Goal: Entertainment & Leisure: Consume media (video, audio)

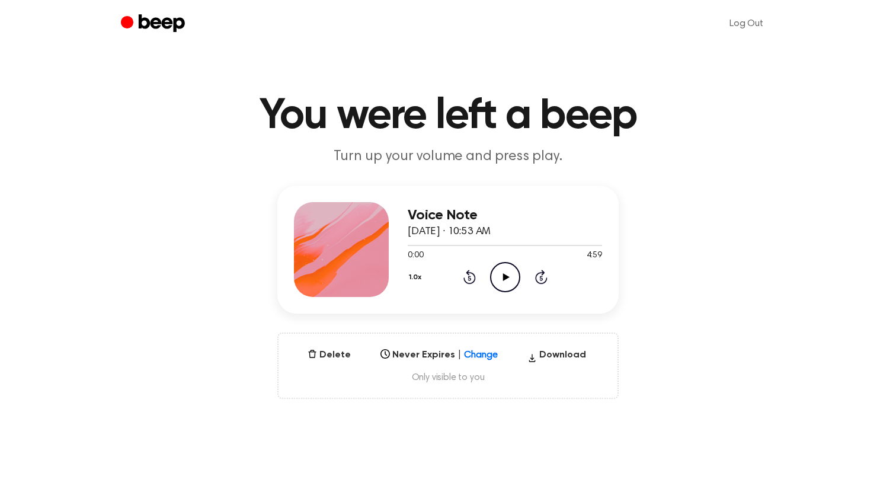
click at [497, 270] on icon "Play Audio" at bounding box center [505, 277] width 30 height 30
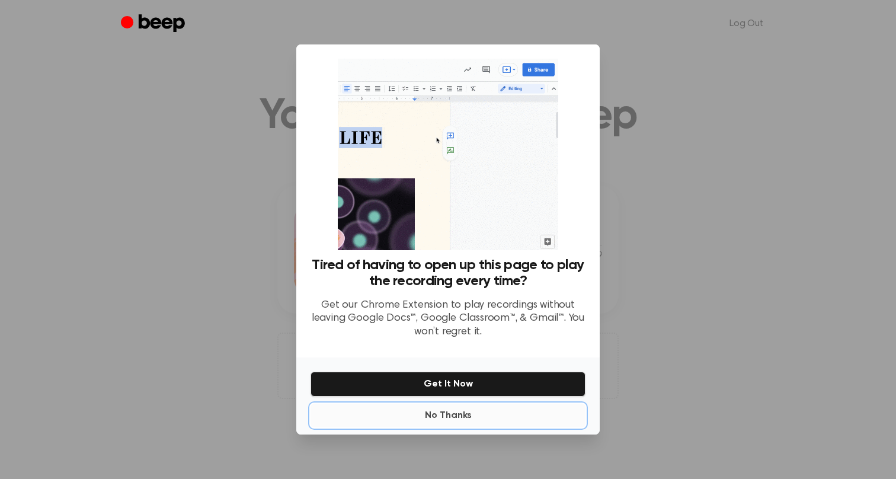
click at [447, 415] on button "No Thanks" at bounding box center [448, 416] width 275 height 24
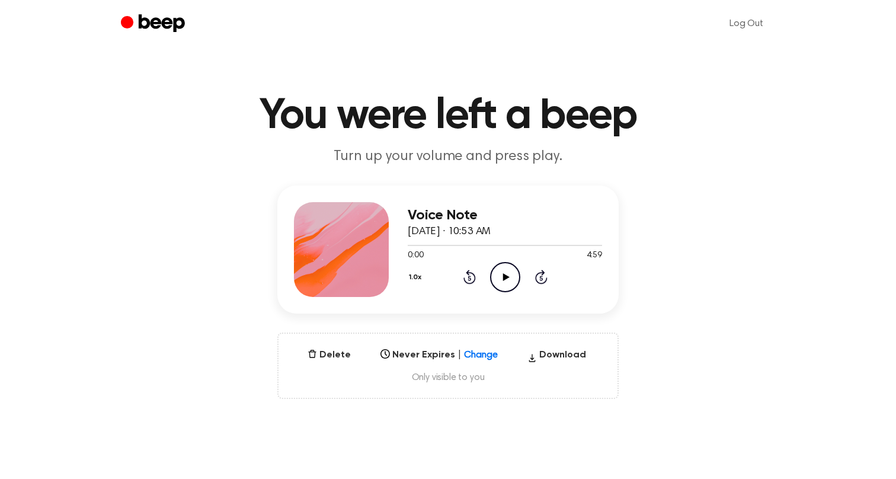
click at [501, 274] on icon "Play Audio" at bounding box center [505, 277] width 30 height 30
click at [540, 274] on icon "Skip 5 seconds" at bounding box center [541, 276] width 13 height 15
click at [541, 274] on icon "Skip 5 seconds" at bounding box center [541, 276] width 13 height 15
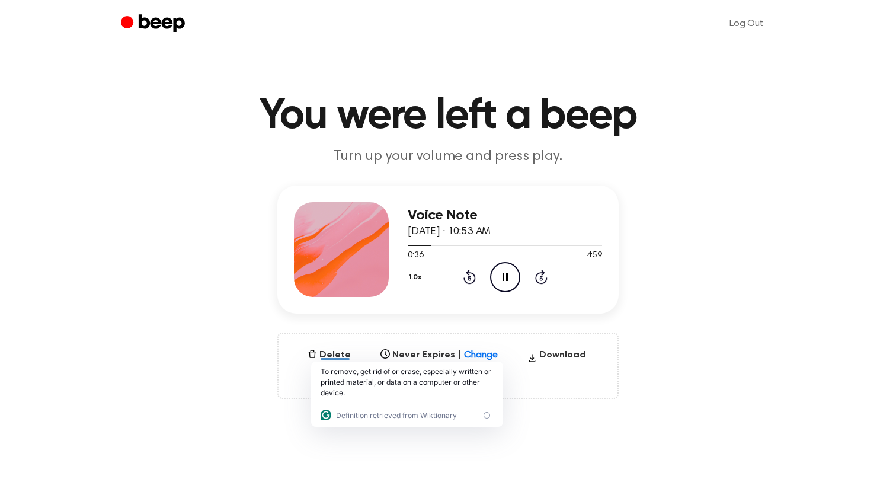
click at [541, 274] on icon "Skip 5 seconds" at bounding box center [541, 276] width 13 height 15
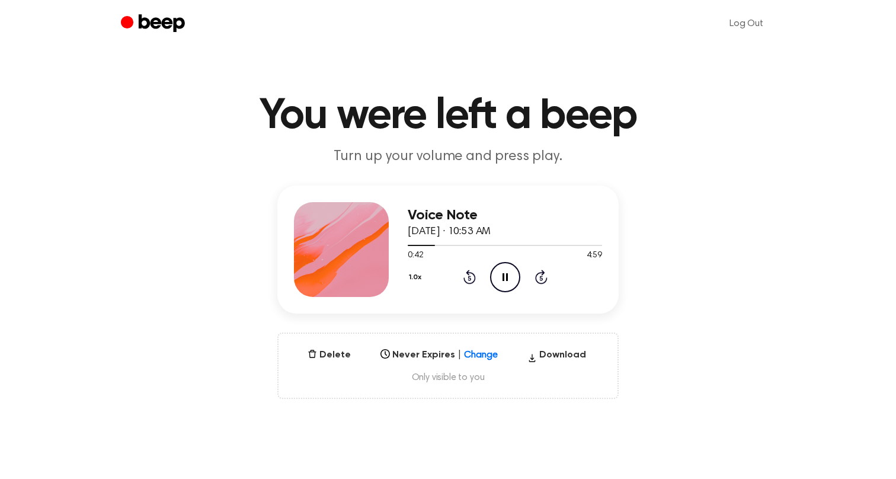
click at [679, 288] on div "Voice Note August 28, 2025 · 10:53 AM 0:42 4:59 Your browser does not support t…" at bounding box center [448, 292] width 868 height 213
click at [541, 280] on icon "Skip 5 seconds" at bounding box center [541, 276] width 13 height 15
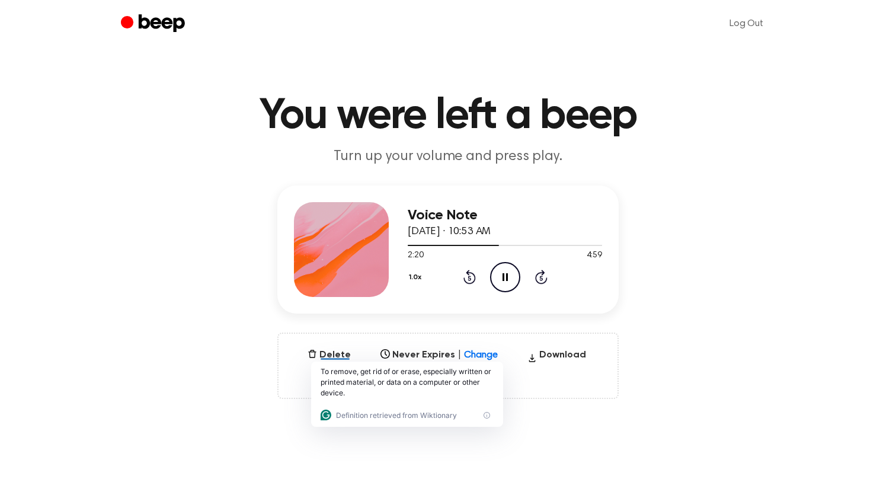
click at [549, 280] on div "1.0x Rewind 5 seconds Pause Audio Skip 5 seconds" at bounding box center [505, 277] width 194 height 30
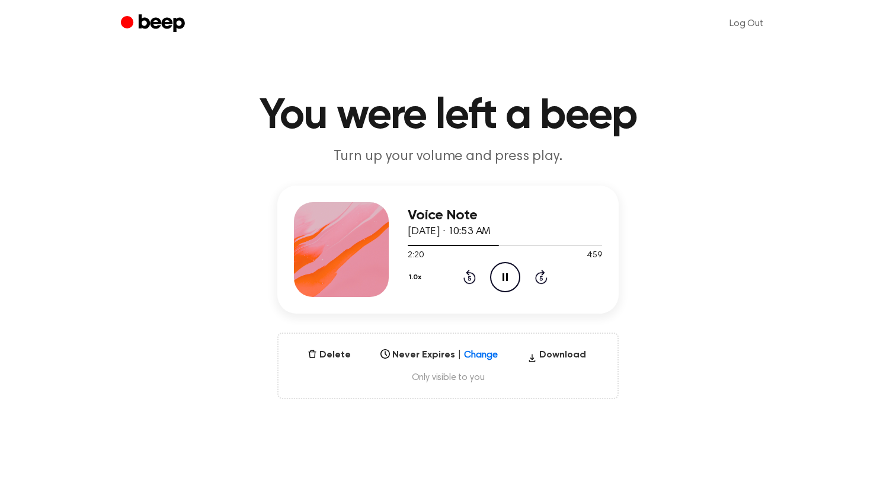
click at [541, 280] on icon at bounding box center [540, 278] width 3 height 5
click at [417, 149] on p "Turn up your volume and press play." at bounding box center [447, 157] width 455 height 20
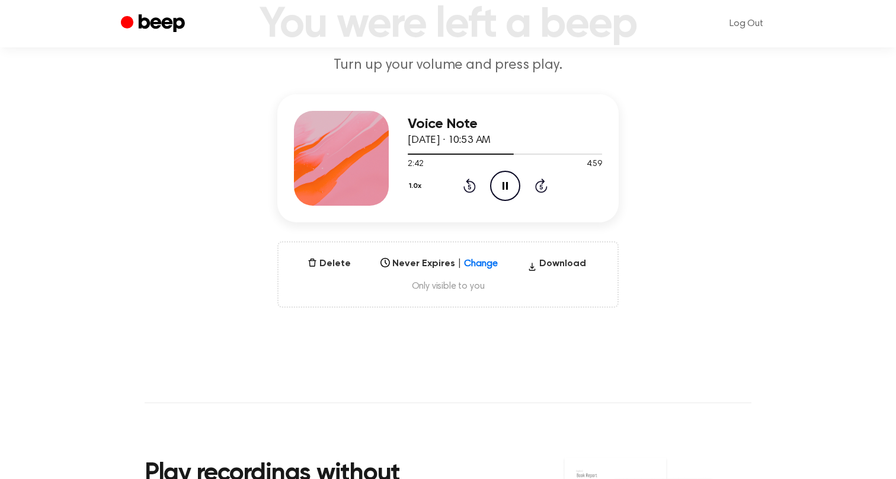
scroll to position [39, 0]
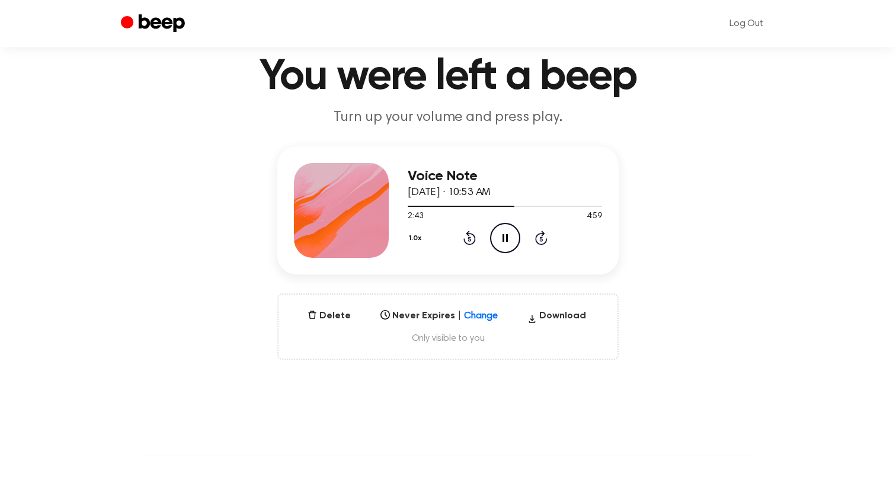
click at [546, 238] on icon at bounding box center [541, 238] width 12 height 14
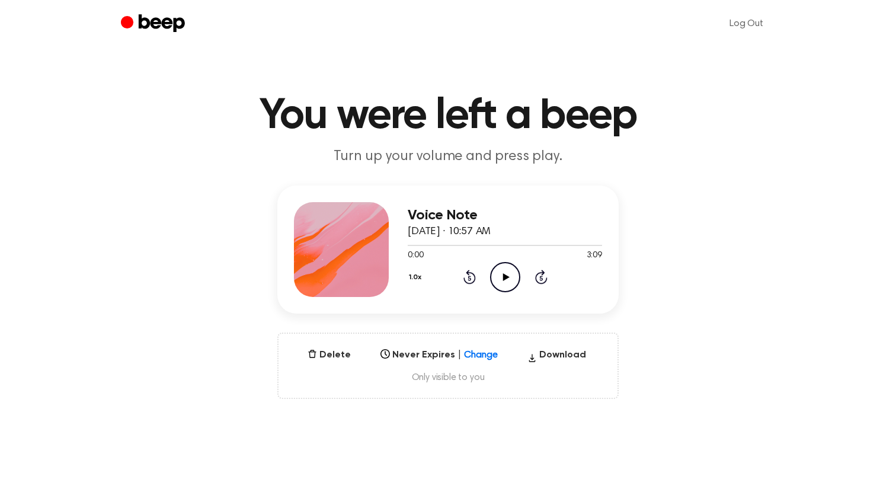
click at [500, 280] on icon "Play Audio" at bounding box center [505, 277] width 30 height 30
click at [510, 280] on icon "Play Audio" at bounding box center [505, 277] width 30 height 30
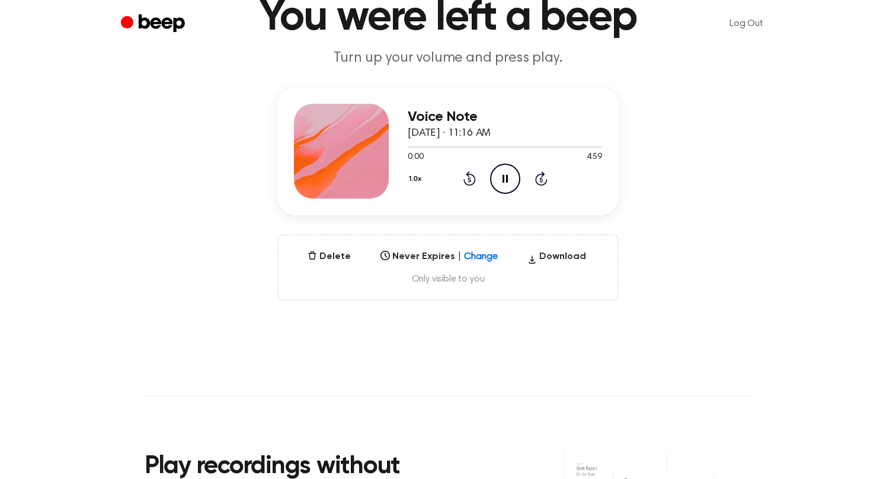
scroll to position [178, 0]
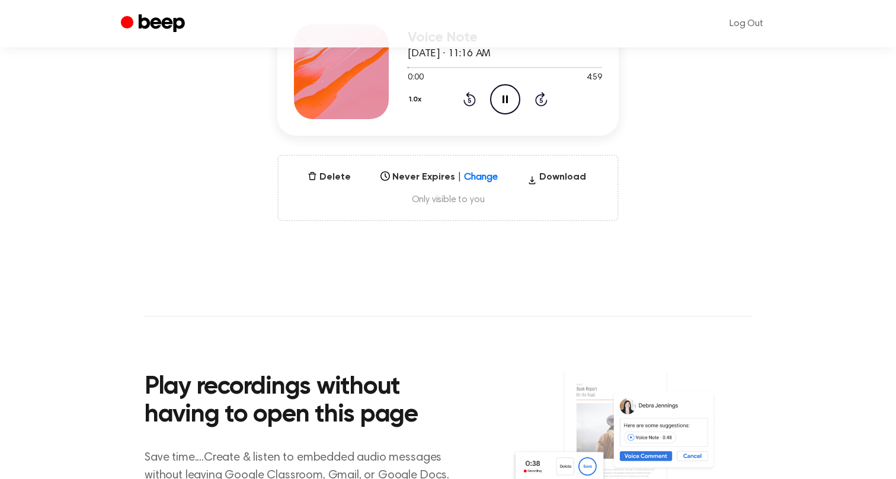
click at [536, 98] on icon at bounding box center [541, 99] width 12 height 14
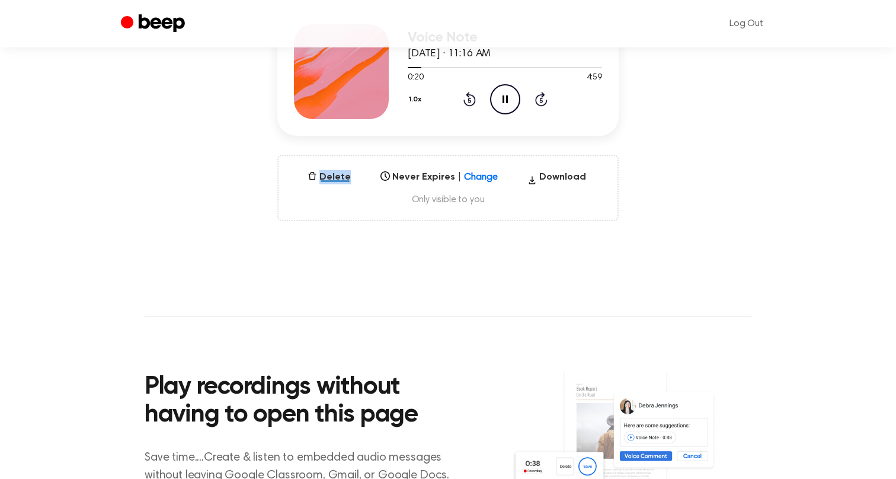
click at [536, 98] on icon at bounding box center [541, 99] width 12 height 14
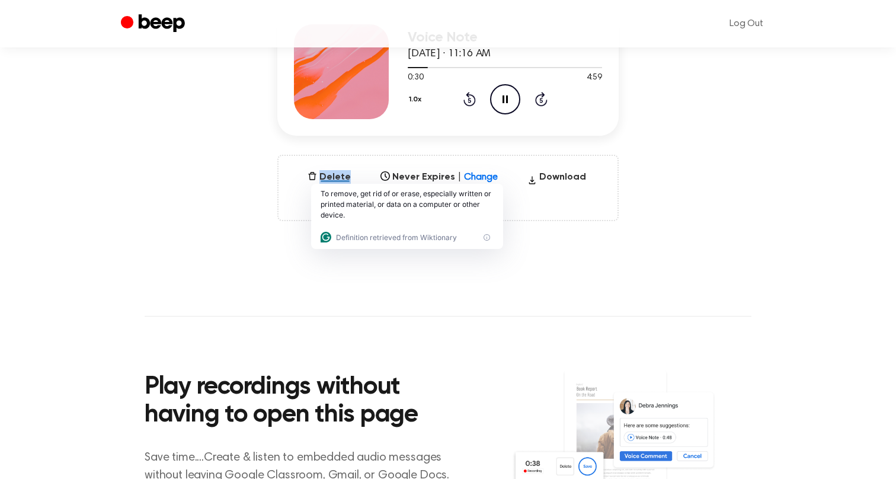
click at [536, 98] on icon at bounding box center [541, 99] width 12 height 14
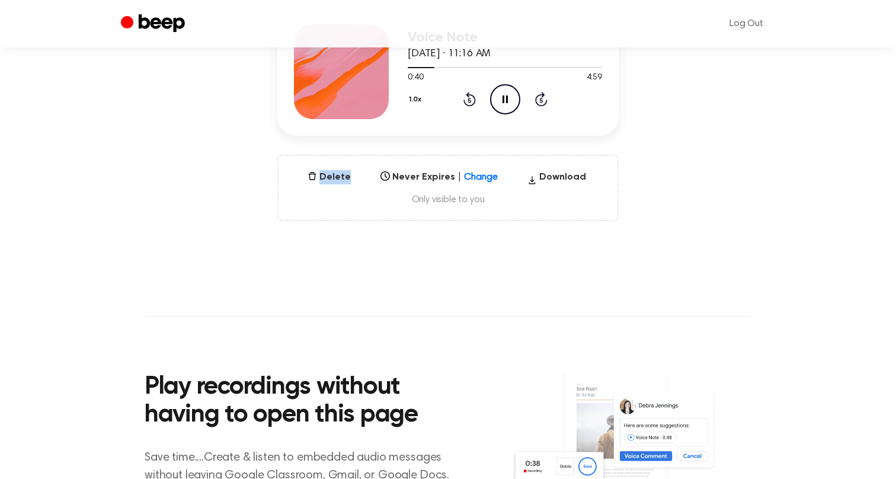
click at [536, 98] on icon at bounding box center [541, 99] width 12 height 14
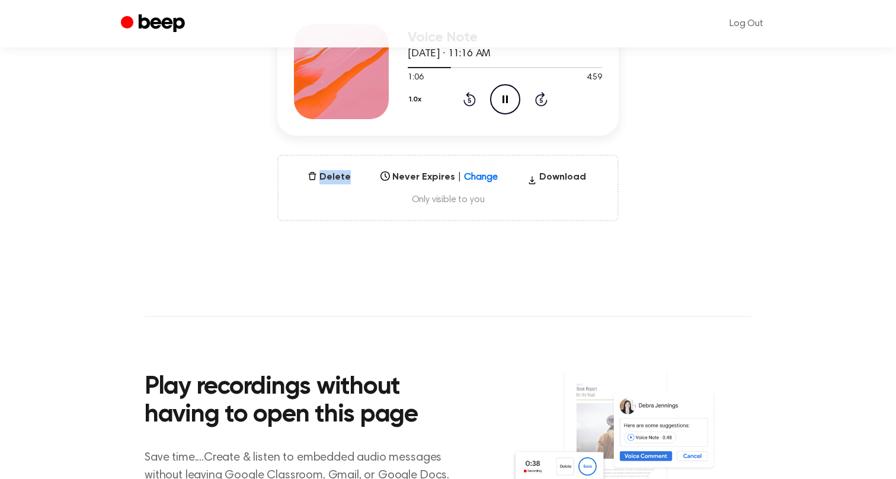
click at [536, 98] on icon at bounding box center [541, 99] width 12 height 14
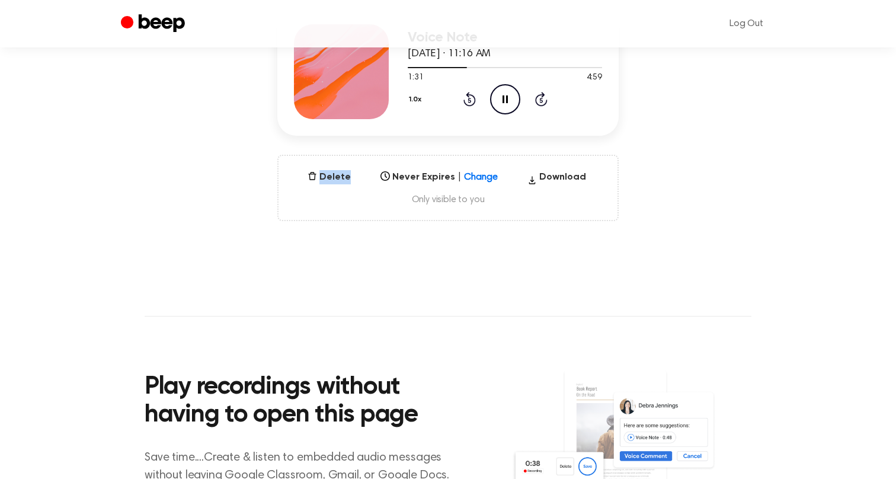
click at [536, 98] on icon at bounding box center [541, 99] width 12 height 14
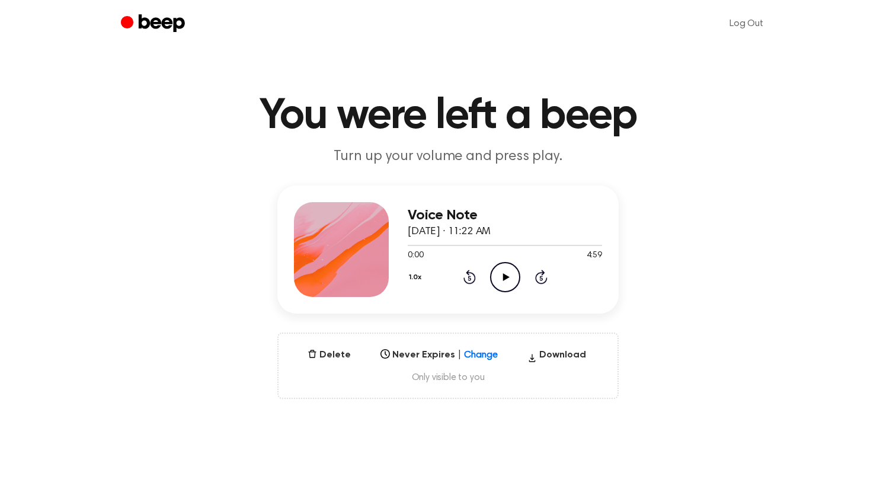
click at [509, 274] on icon "Play Audio" at bounding box center [505, 277] width 30 height 30
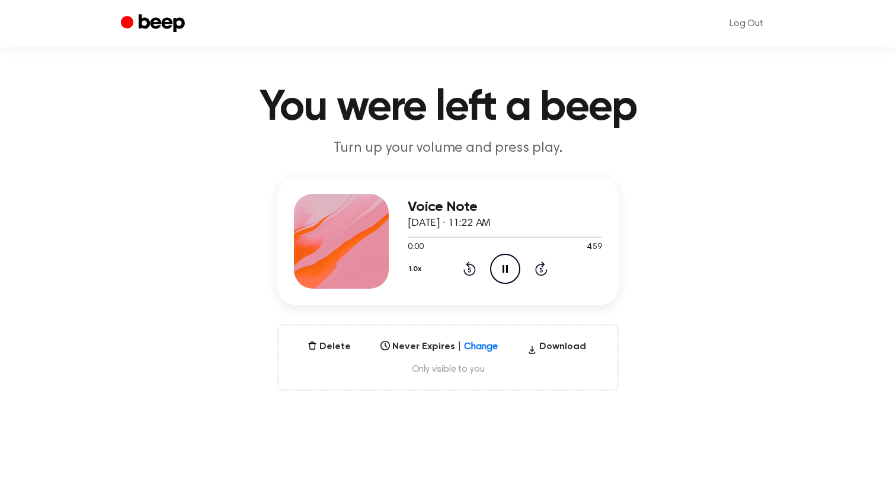
click at [533, 266] on div "1.0x Rewind 5 seconds Pause Audio Skip 5 seconds" at bounding box center [505, 269] width 194 height 30
click at [548, 267] on div "1.0x Rewind 5 seconds Pause Audio Skip 5 seconds" at bounding box center [505, 269] width 194 height 30
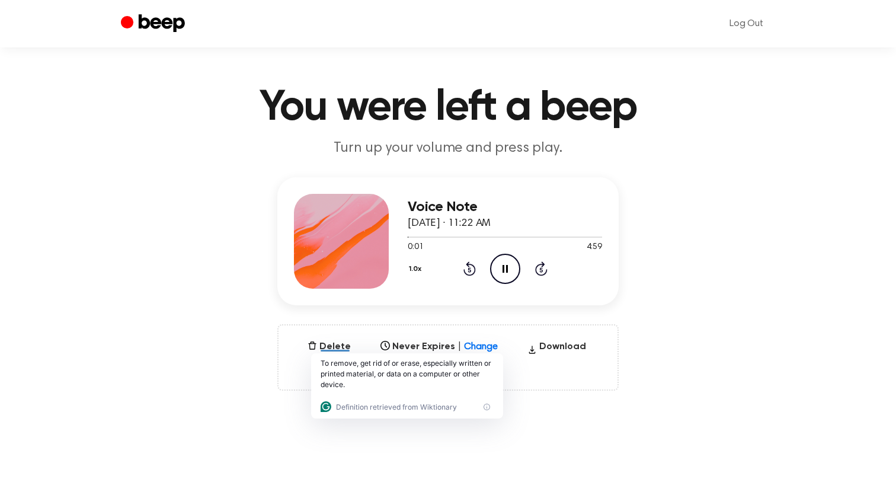
click at [545, 267] on icon "Skip 5 seconds" at bounding box center [541, 268] width 13 height 15
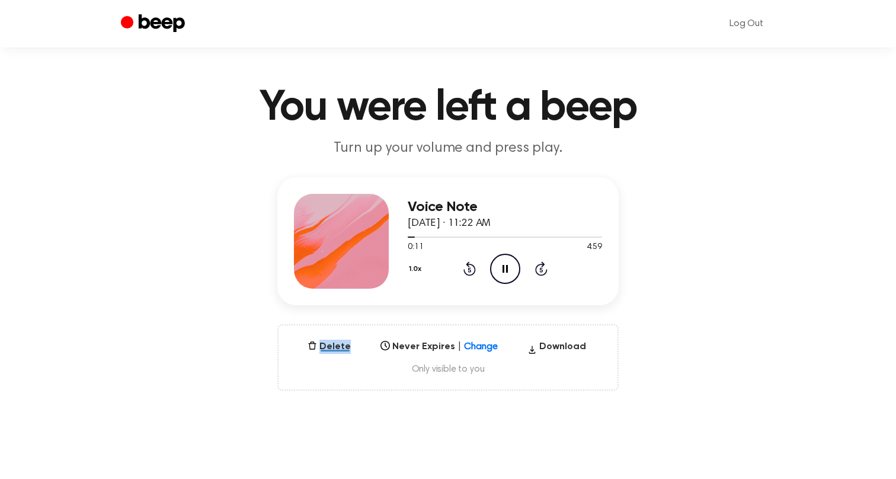
click at [545, 267] on icon "Skip 5 seconds" at bounding box center [541, 268] width 13 height 15
click at [481, 125] on h1 "You were left a beep" at bounding box center [448, 108] width 607 height 43
click at [538, 272] on icon "Skip 5 seconds" at bounding box center [541, 268] width 13 height 15
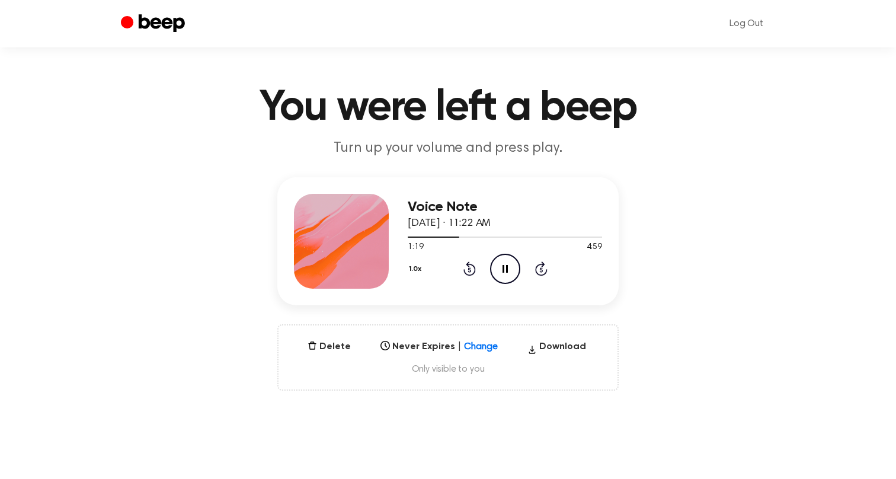
click at [538, 272] on icon "Skip 5 seconds" at bounding box center [541, 268] width 13 height 15
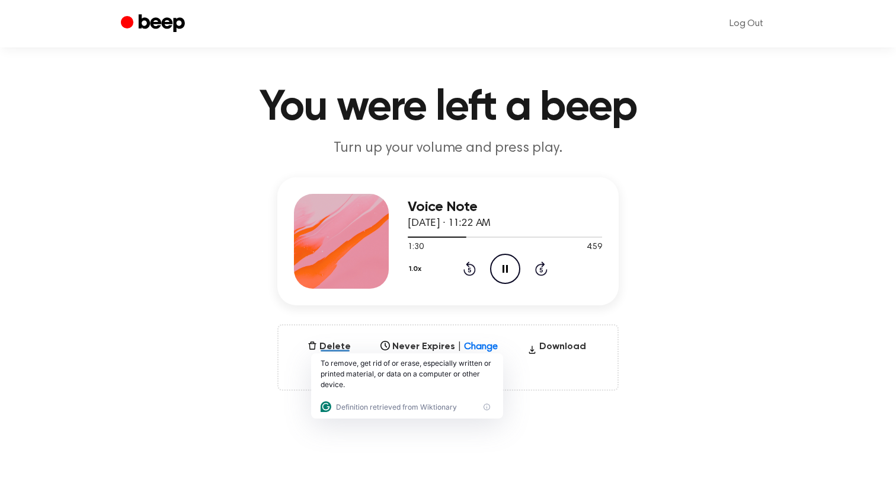
click at [538, 272] on icon "Skip 5 seconds" at bounding box center [541, 268] width 13 height 15
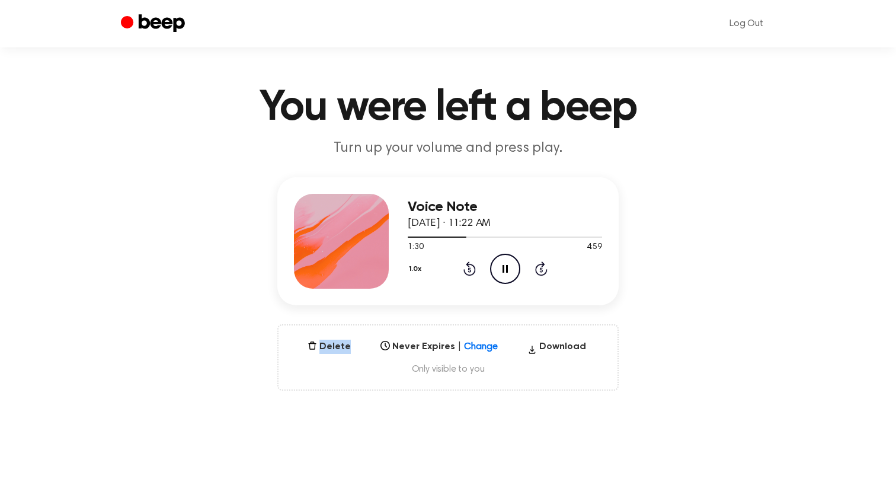
click at [538, 272] on icon "Skip 5 seconds" at bounding box center [541, 268] width 13 height 15
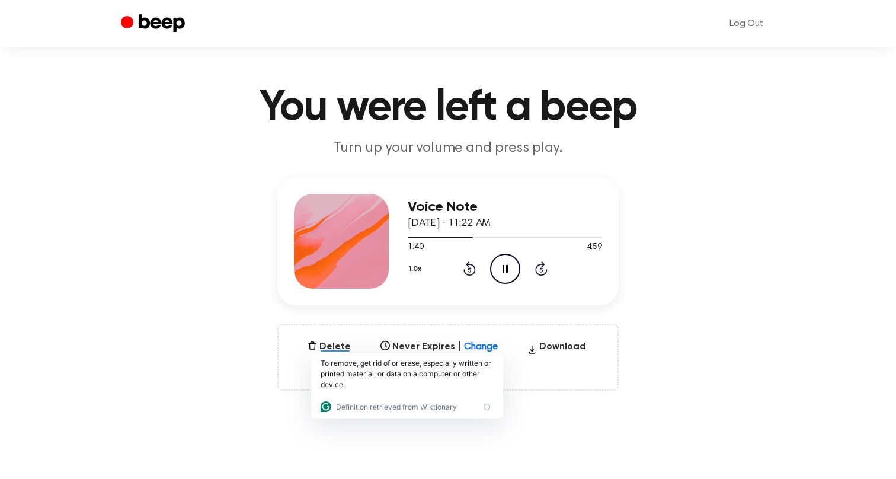
click at [530, 301] on div "Voice Note [DATE] · 11:22 AM 1:40 4:59 Your browser does not support the [objec…" at bounding box center [447, 241] width 341 height 128
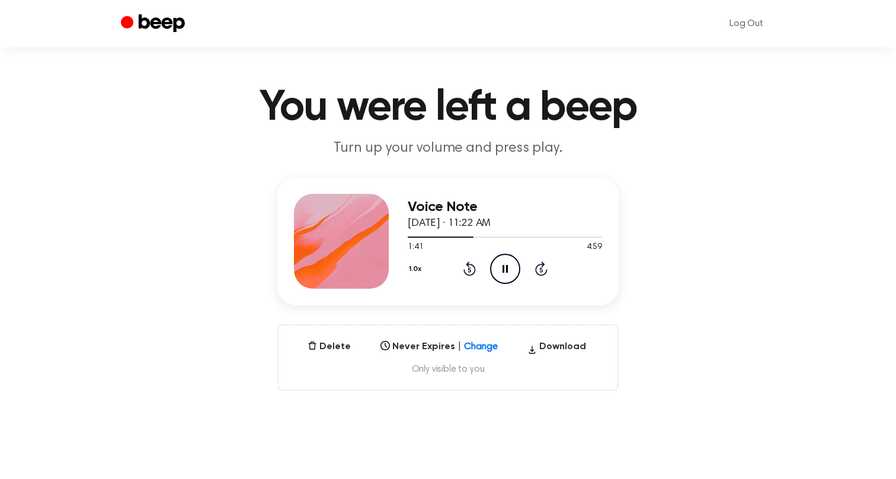
click at [543, 272] on icon "Skip 5 seconds" at bounding box center [541, 268] width 13 height 15
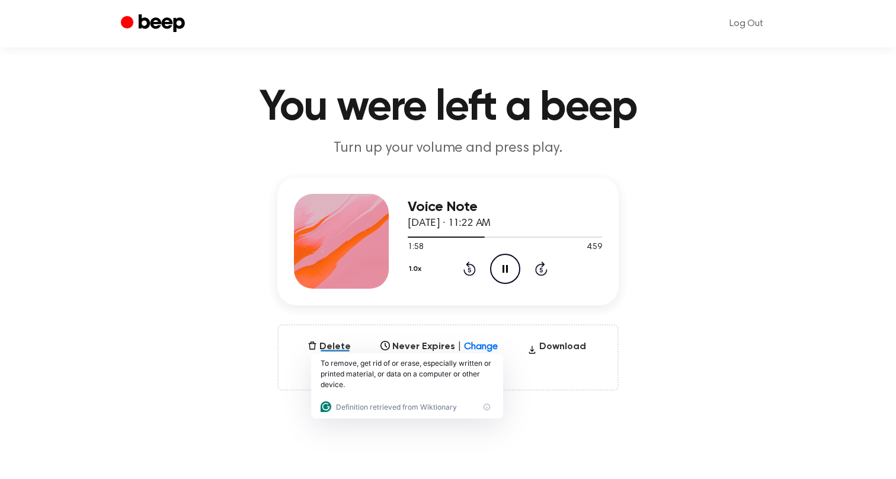
click at [543, 272] on icon "Skip 5 seconds" at bounding box center [541, 268] width 13 height 15
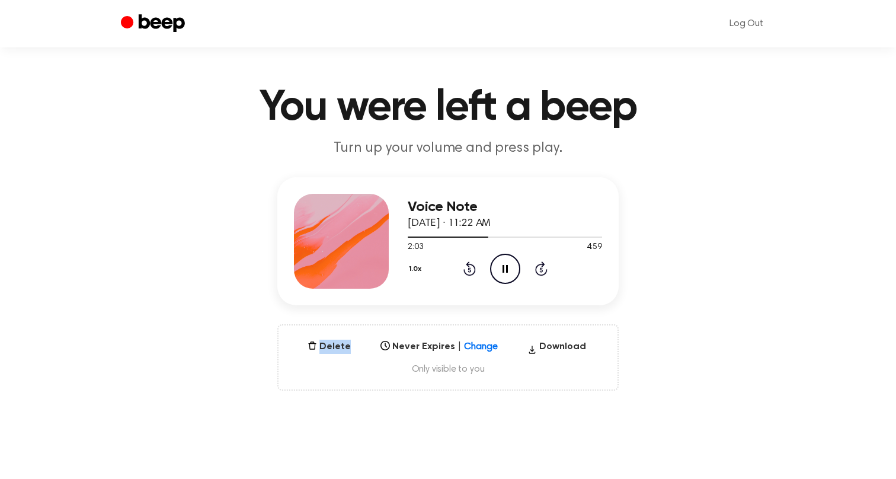
click at [543, 272] on icon "Skip 5 seconds" at bounding box center [541, 268] width 13 height 15
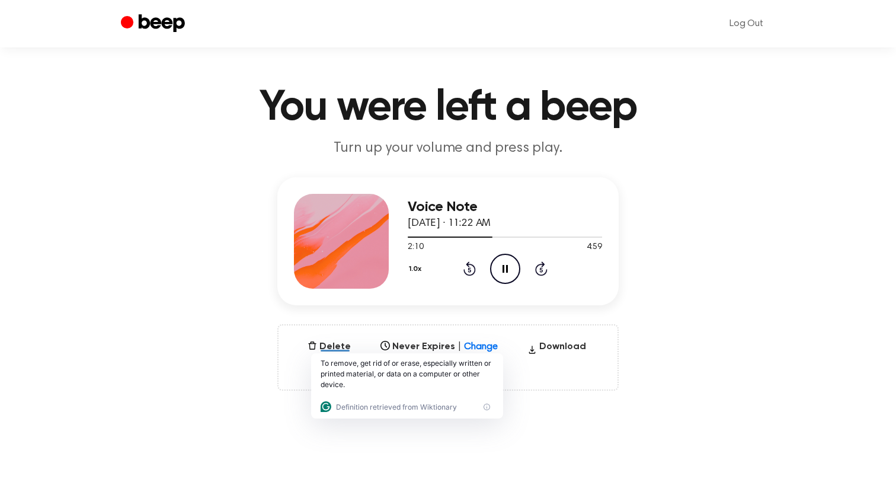
click at [543, 272] on icon "Skip 5 seconds" at bounding box center [541, 268] width 13 height 15
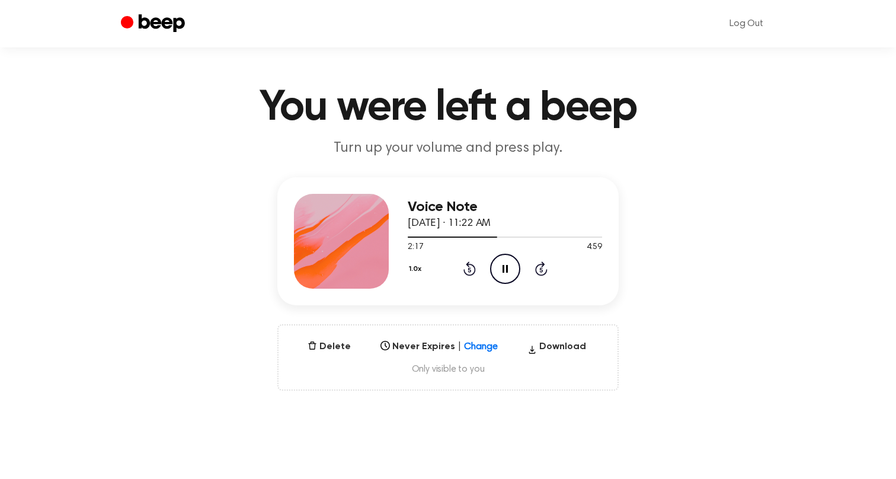
click at [541, 267] on icon "Skip 5 seconds" at bounding box center [541, 268] width 13 height 15
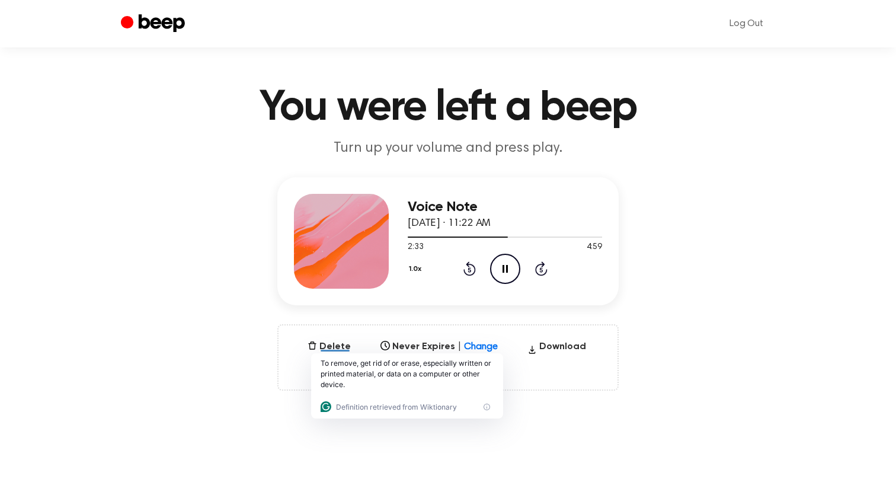
click at [541, 267] on icon "Skip 5 seconds" at bounding box center [541, 268] width 13 height 15
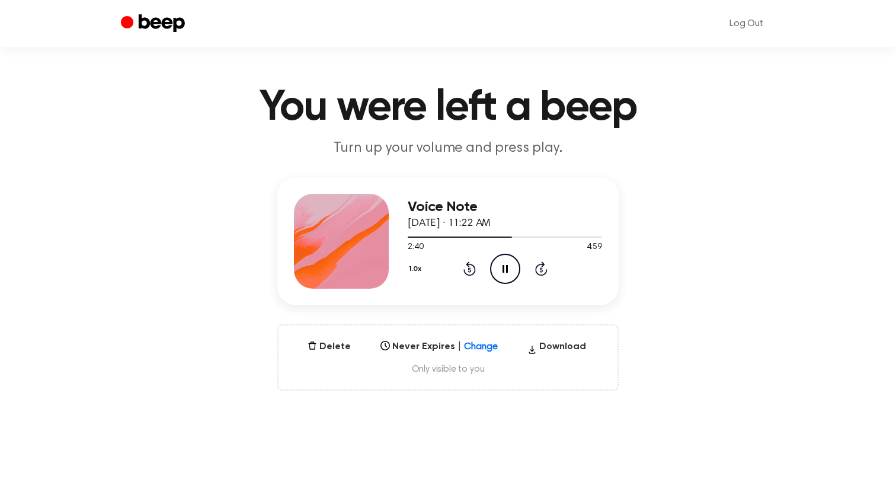
click at [542, 268] on icon at bounding box center [540, 270] width 3 height 5
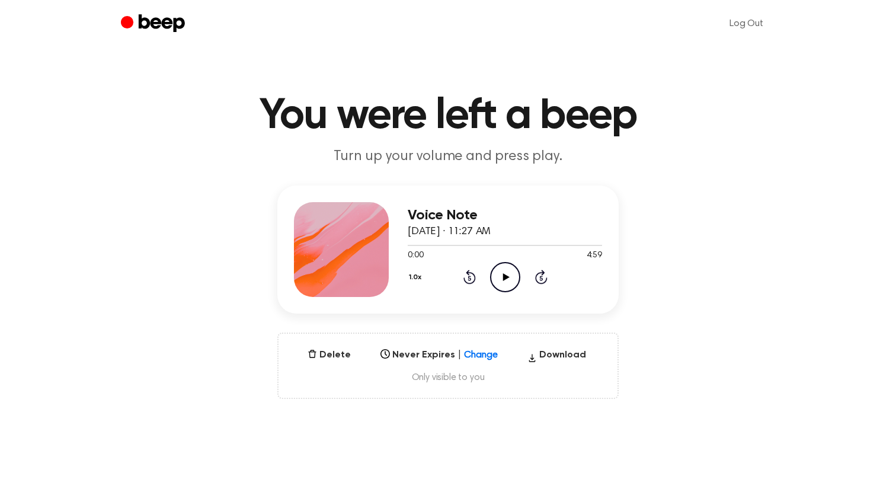
click at [496, 272] on icon "Play Audio" at bounding box center [505, 277] width 30 height 30
